Goal: Check status: Check status

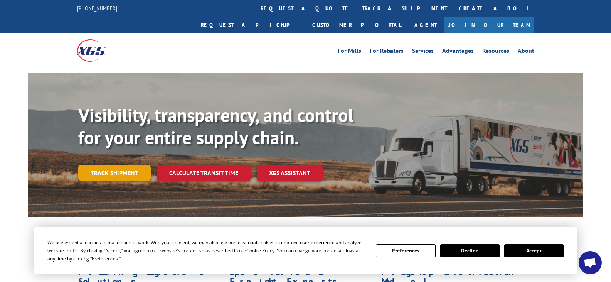
click at [126, 165] on link "Track shipment" at bounding box center [114, 173] width 72 height 16
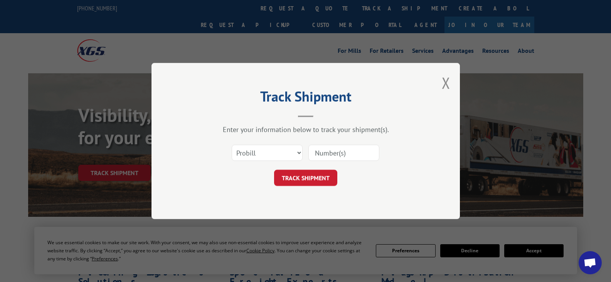
click at [329, 155] on input at bounding box center [343, 153] width 71 height 16
paste input "16945511"
type input "16945511"
click at [320, 178] on button "TRACK SHIPMENT" at bounding box center [305, 178] width 63 height 16
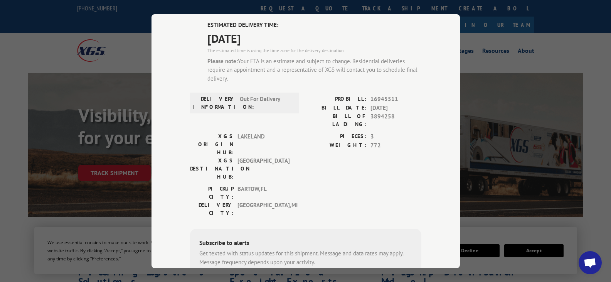
scroll to position [56, 0]
click at [454, 141] on div "Track Shipment ESTIMATED DELIVERY TIME: [DATE] The estimated time is using the …" at bounding box center [305, 141] width 308 height 254
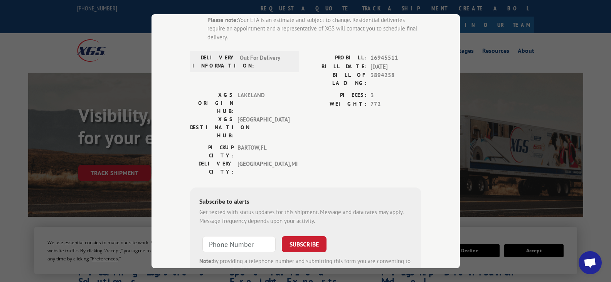
scroll to position [98, 0]
type input "+1 (___) ___-____"
click at [235, 235] on input "+1 (___) ___-____" at bounding box center [238, 243] width 73 height 16
click at [377, 186] on div "Subscribe to alerts Get texted with status updates for this shipment. Message a…" at bounding box center [305, 238] width 231 height 105
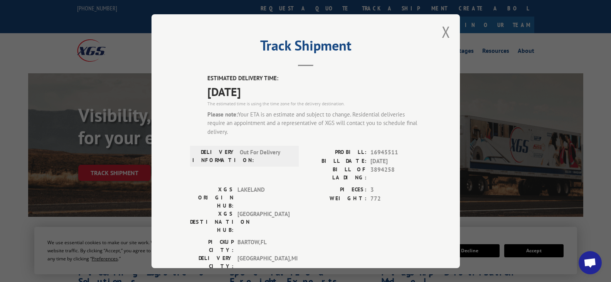
scroll to position [0, 0]
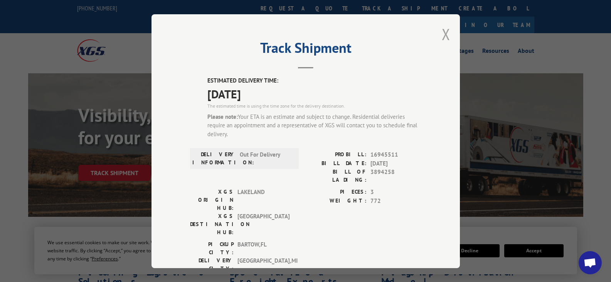
click at [444, 34] on button "Close modal" at bounding box center [446, 34] width 8 height 20
